Goal: Information Seeking & Learning: Learn about a topic

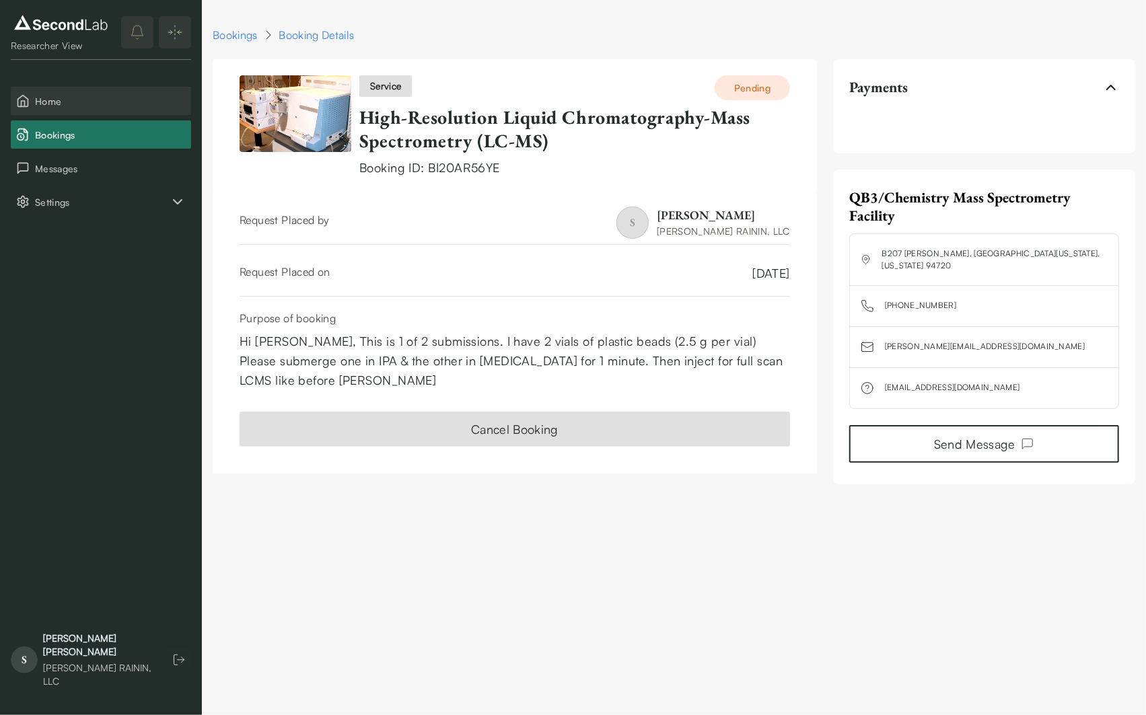
click at [55, 101] on span "Home" at bounding box center [110, 101] width 151 height 14
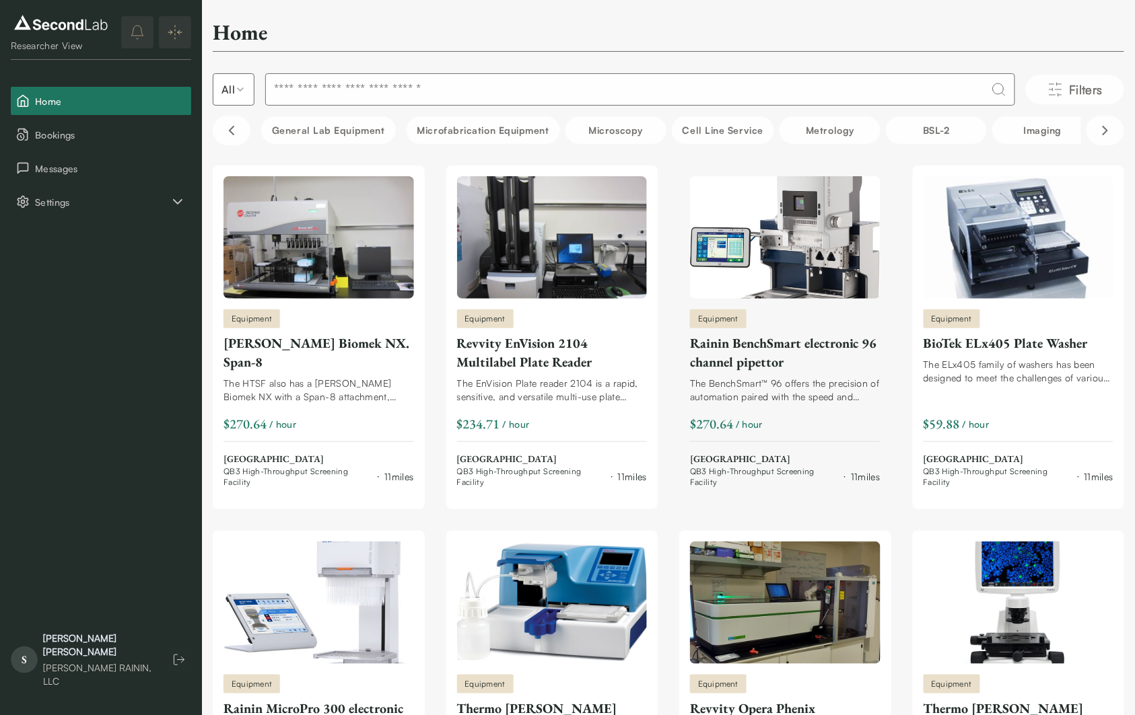
click at [816, 289] on img at bounding box center [785, 237] width 190 height 122
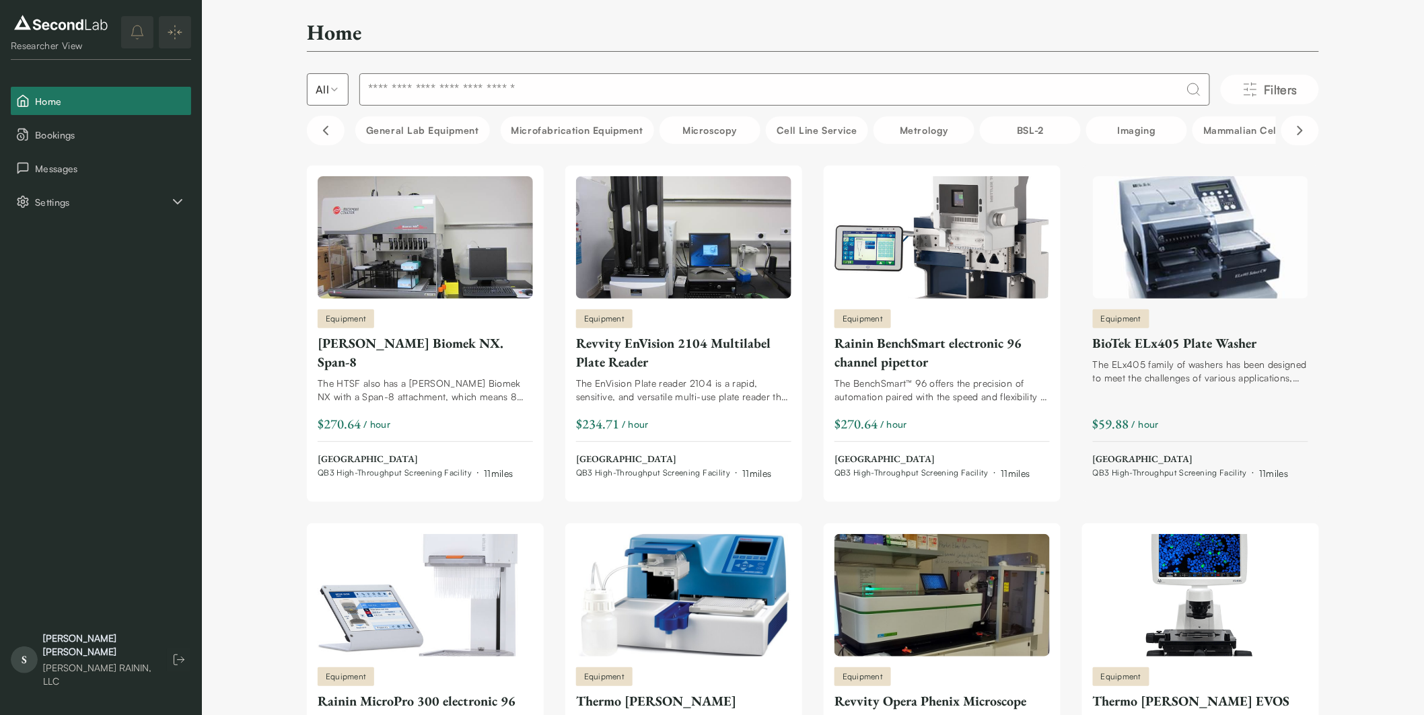
scroll to position [149, 0]
click at [938, 350] on div "Rainin BenchSmart electronic 96 channel pipettor" at bounding box center [942, 353] width 215 height 38
click at [400, 118] on button "General Lab equipment" at bounding box center [422, 130] width 135 height 28
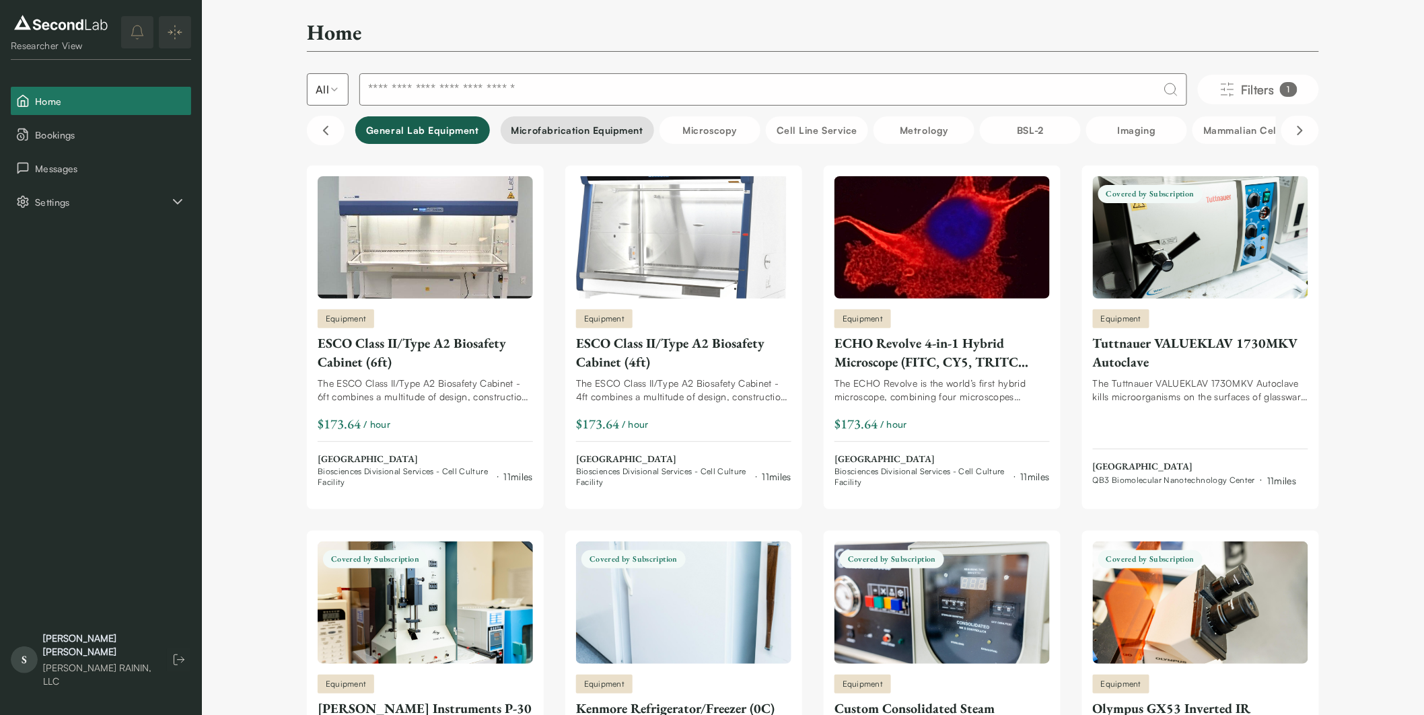
click at [610, 129] on button "Microfabrication Equipment" at bounding box center [577, 130] width 153 height 28
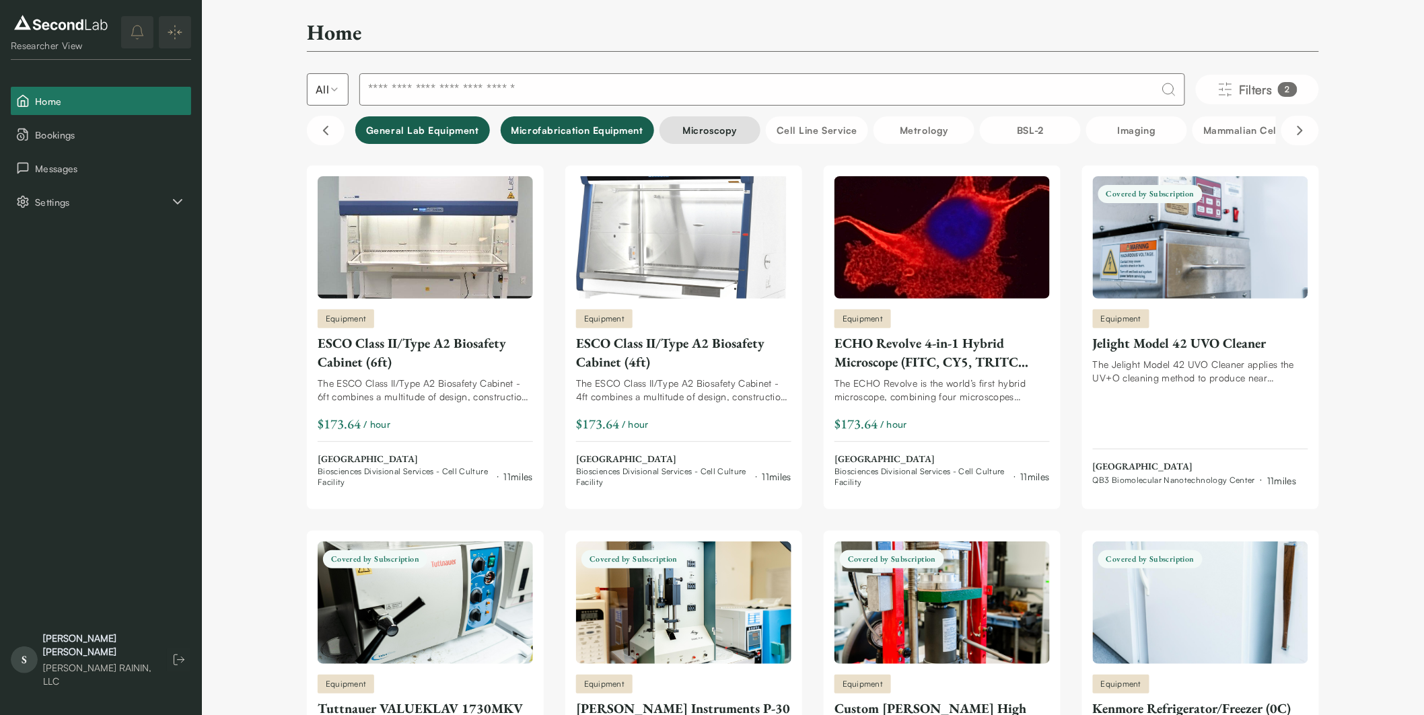
click at [705, 131] on button "Microscopy" at bounding box center [710, 130] width 101 height 28
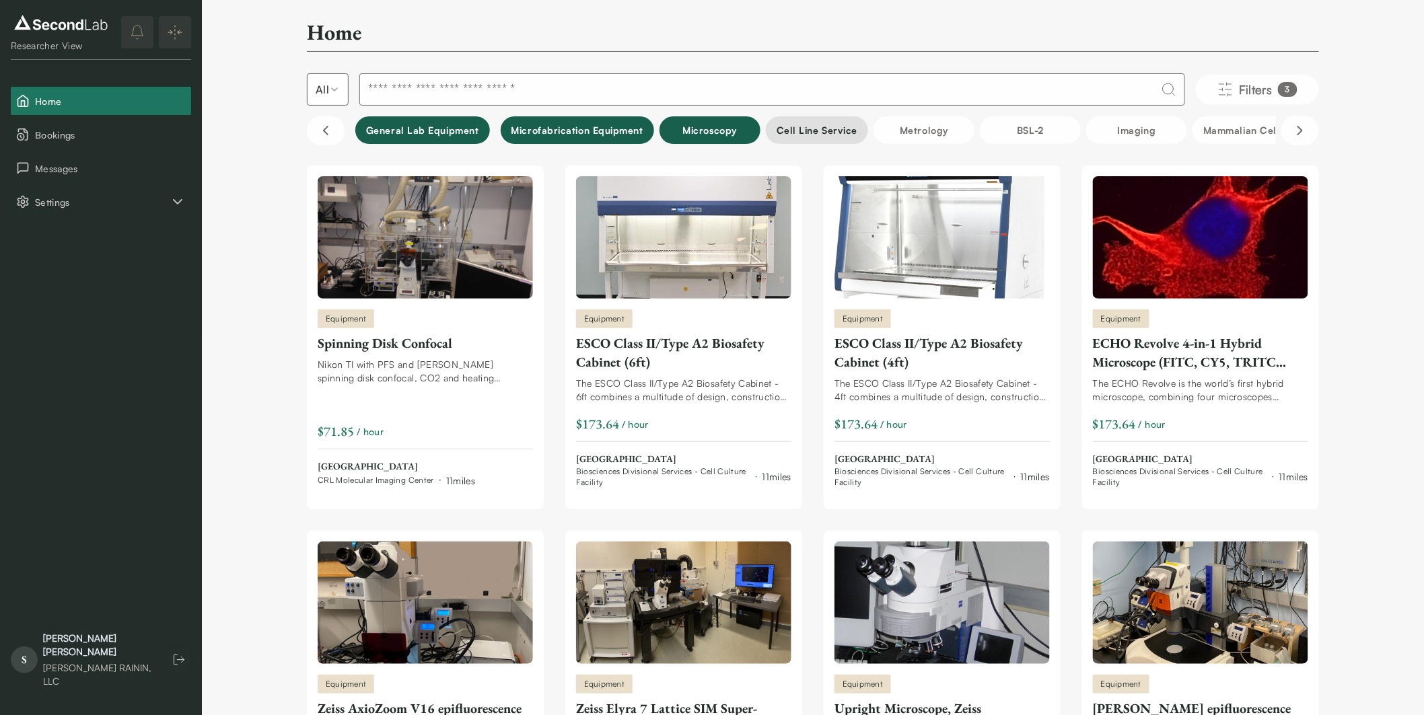
click at [822, 125] on button "Cell line service" at bounding box center [817, 130] width 102 height 28
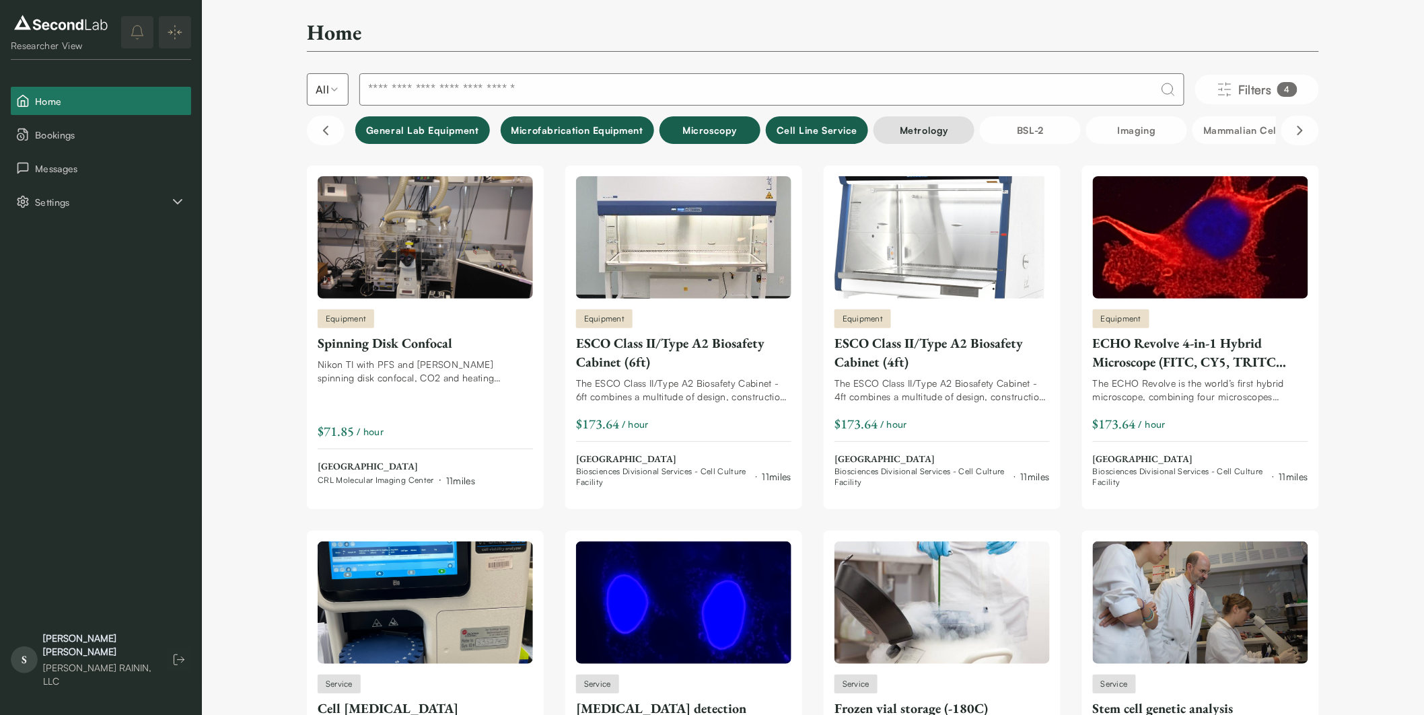
click at [924, 136] on button "Metrology" at bounding box center [924, 130] width 101 height 28
click at [1052, 128] on button "BSL-2" at bounding box center [1030, 130] width 101 height 28
click at [1126, 133] on button "Imaging" at bounding box center [1136, 130] width 101 height 28
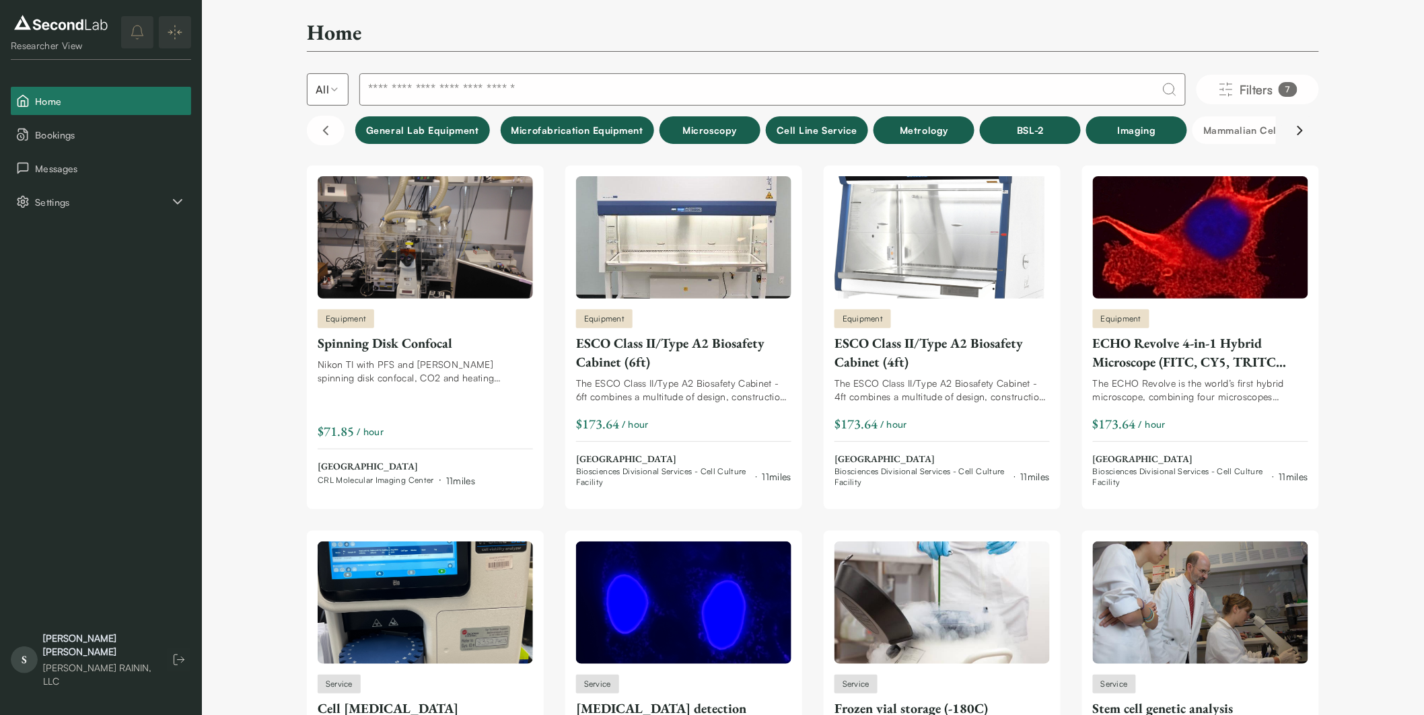
click at [1302, 131] on icon "Scroll right" at bounding box center [1300, 131] width 4 height 8
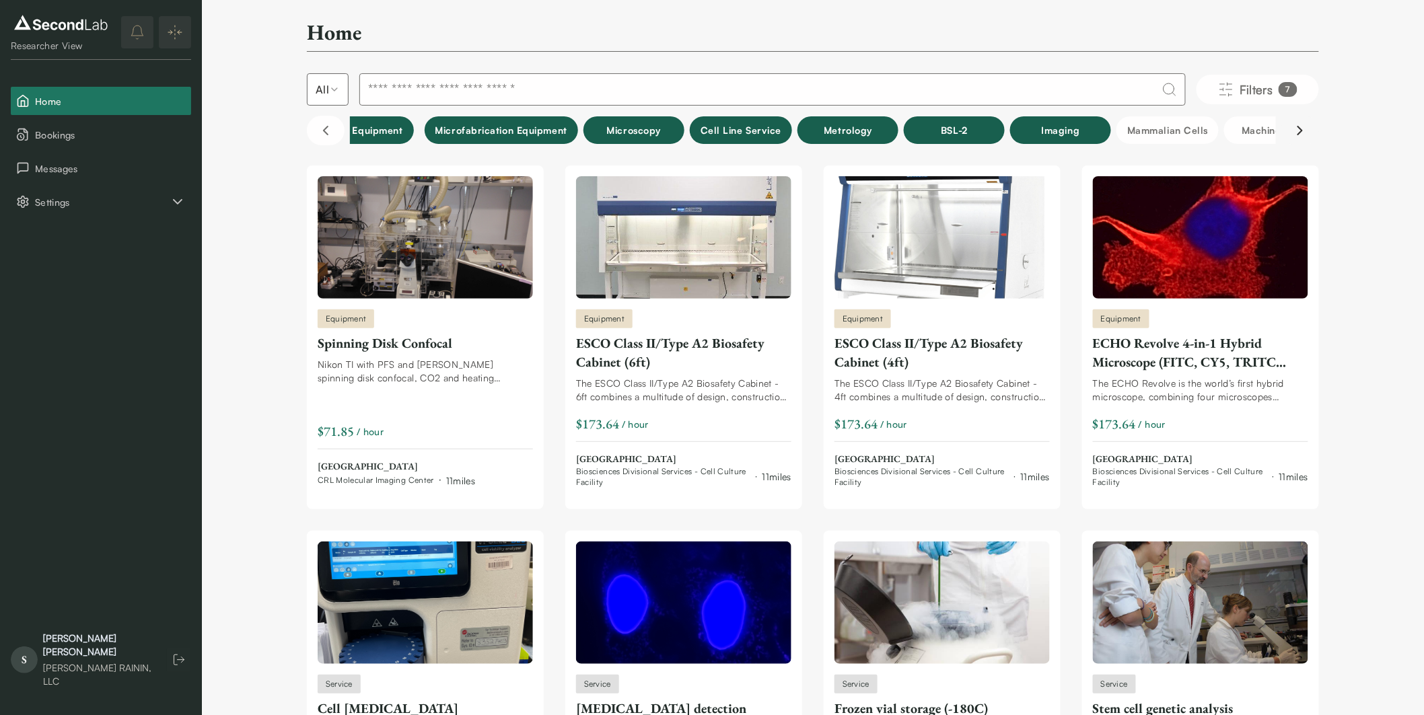
click at [1302, 131] on icon "Scroll right" at bounding box center [1300, 131] width 4 height 8
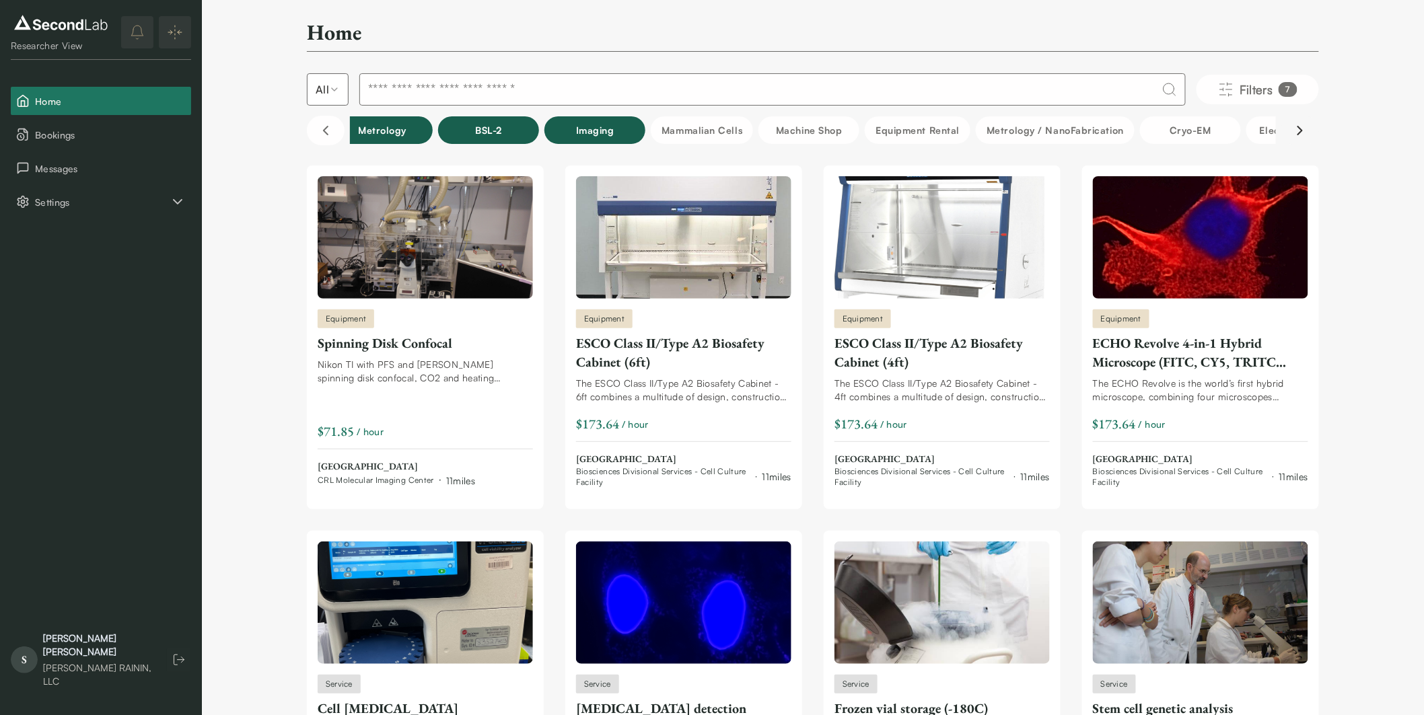
click at [1302, 131] on icon "Scroll right" at bounding box center [1300, 131] width 4 height 8
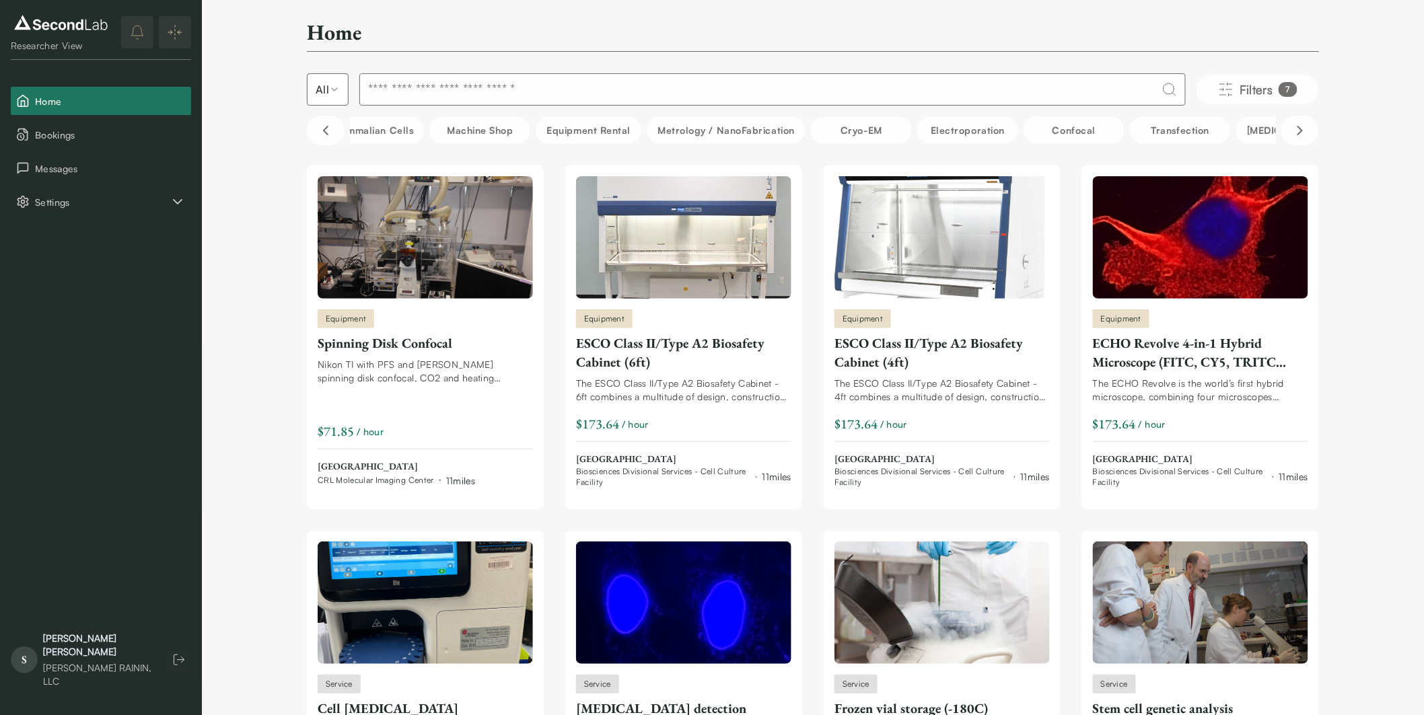
scroll to position [0, 878]
click at [480, 128] on button "Machine Shop" at bounding box center [472, 130] width 101 height 28
click at [1306, 129] on icon "Scroll right" at bounding box center [1300, 130] width 16 height 16
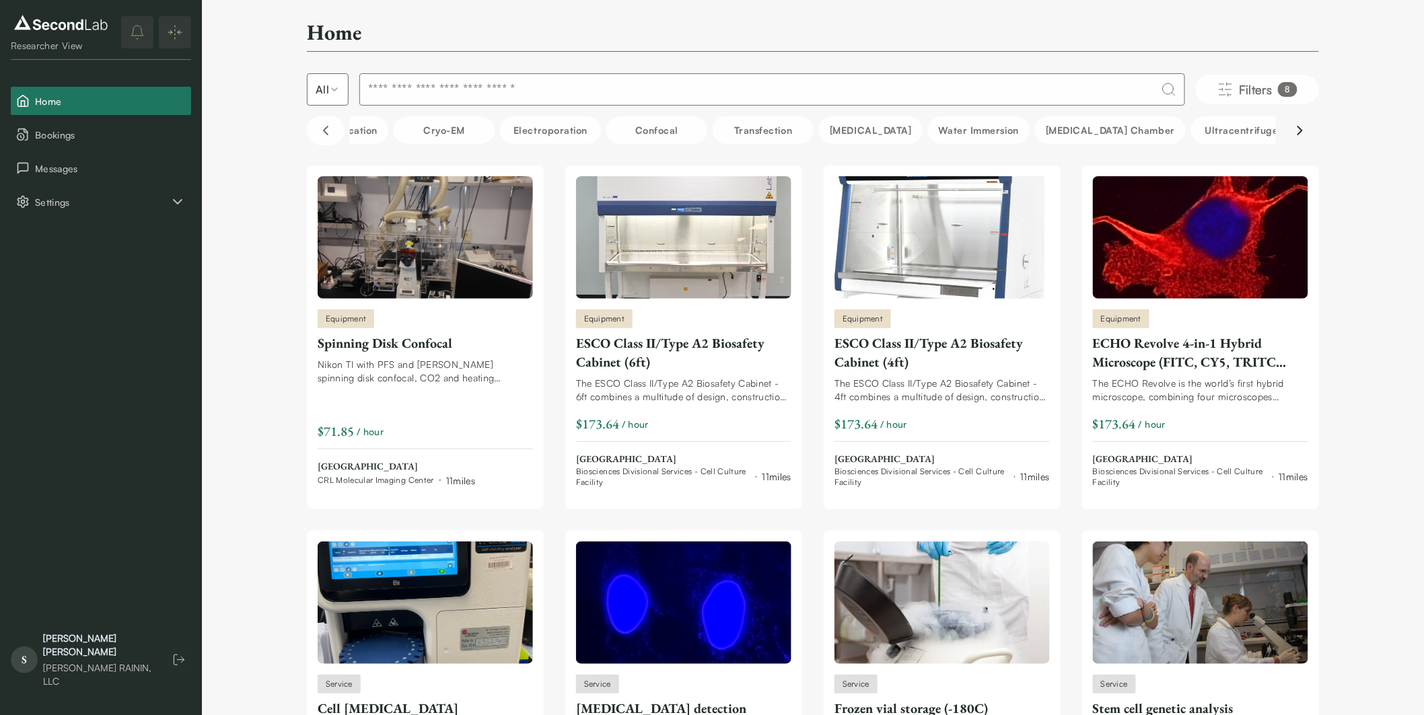
scroll to position [0, 1362]
click at [1306, 129] on icon "Scroll right" at bounding box center [1300, 130] width 16 height 16
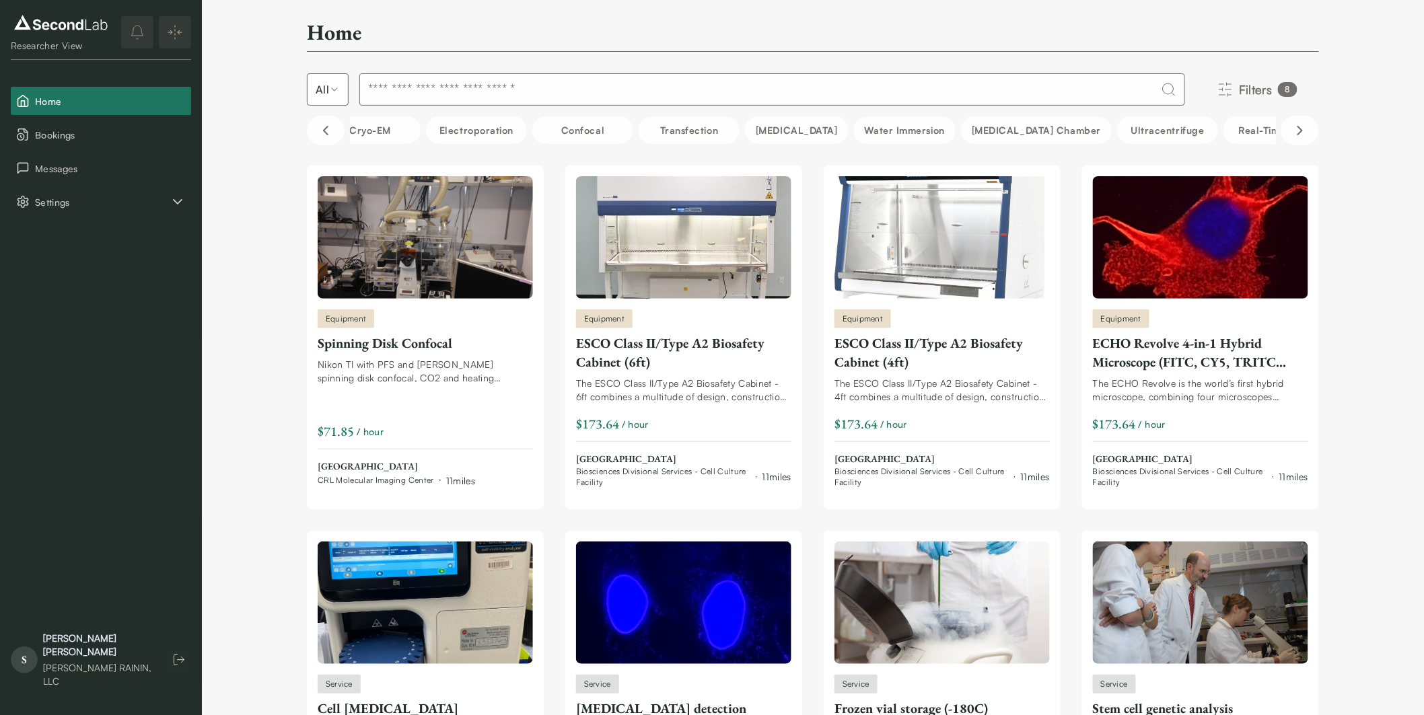
click at [1222, 89] on icon "Filters" at bounding box center [1225, 89] width 16 height 16
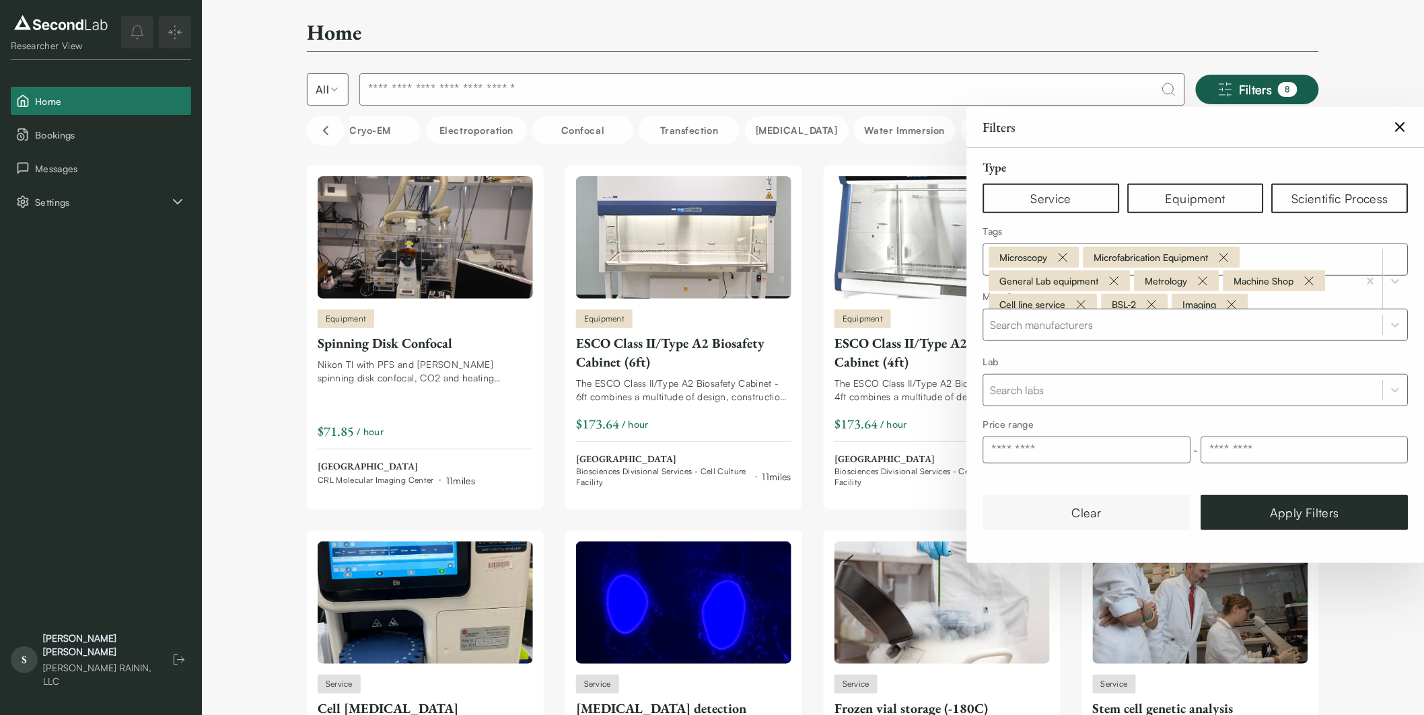
click at [1128, 514] on button "Clear" at bounding box center [1086, 512] width 207 height 35
